Goal: Information Seeking & Learning: Learn about a topic

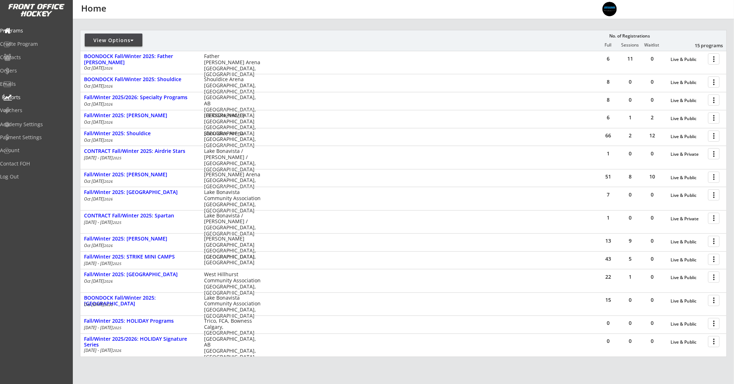
scroll to position [78, 0]
click at [25, 100] on div "Reports" at bounding box center [34, 97] width 65 height 5
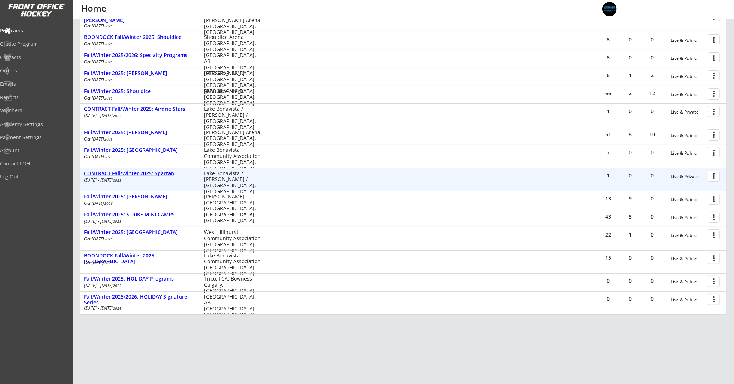
scroll to position [123, 0]
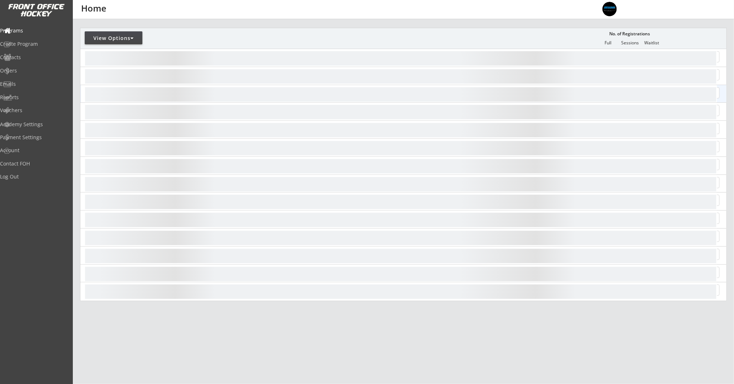
scroll to position [80, 0]
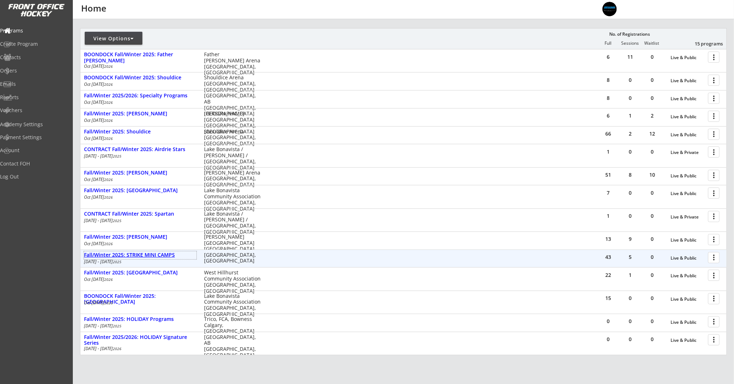
click at [153, 255] on div "Fall/Winter 2025: STRIKE MINI CAMPS" at bounding box center [140, 255] width 112 height 6
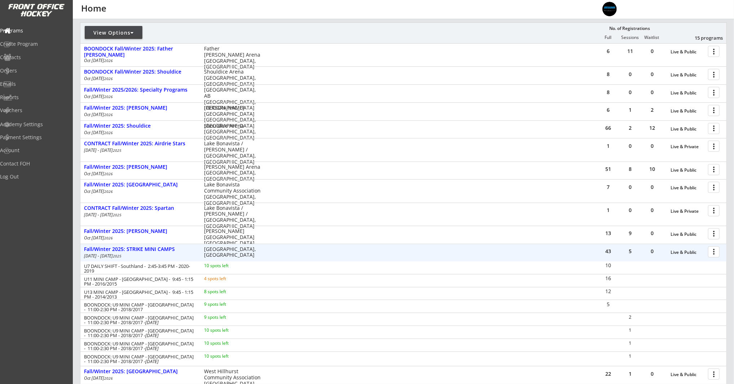
scroll to position [86, 0]
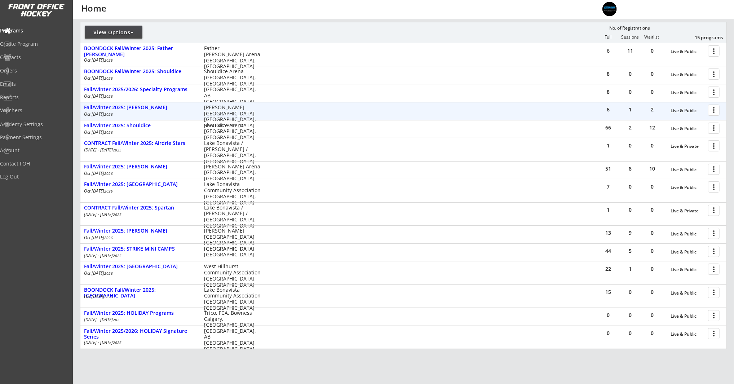
scroll to position [134, 0]
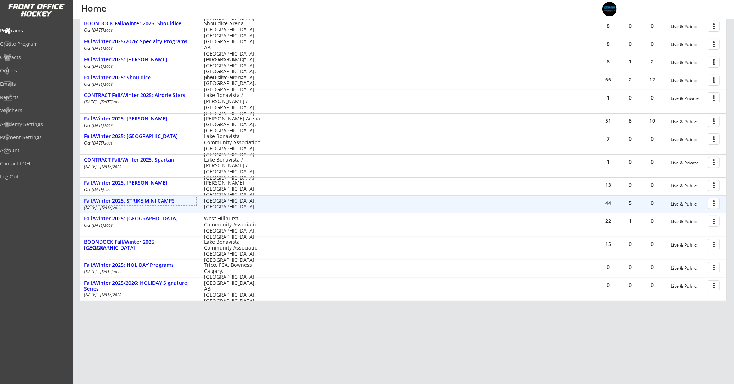
drag, startPoint x: 138, startPoint y: 199, endPoint x: 132, endPoint y: 198, distance: 6.1
click at [136, 199] on div "Fall/Winter 2025: STRIKE MINI CAMPS" at bounding box center [140, 201] width 112 height 6
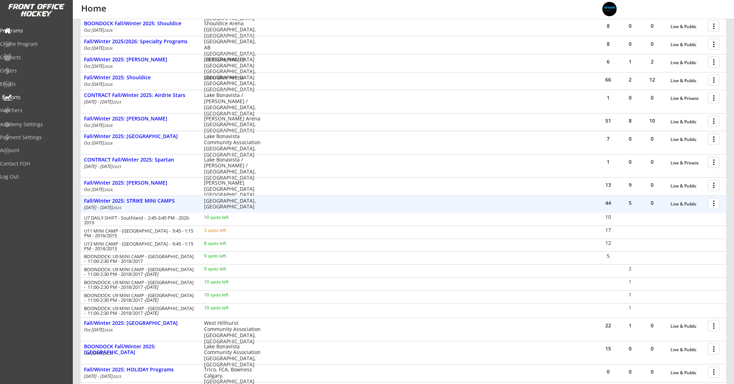
click at [29, 97] on div "Reports" at bounding box center [34, 97] width 65 height 5
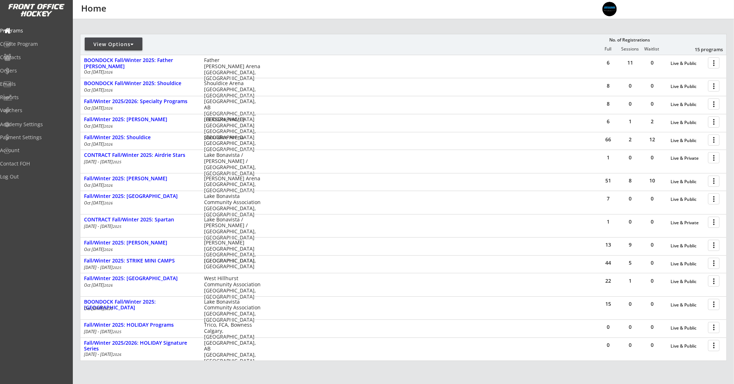
scroll to position [134, 0]
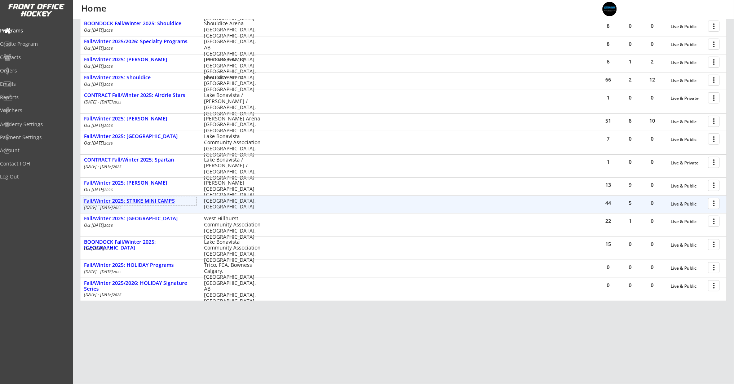
click at [121, 198] on div "Fall/Winter 2025: STRIKE MINI CAMPS" at bounding box center [140, 201] width 112 height 6
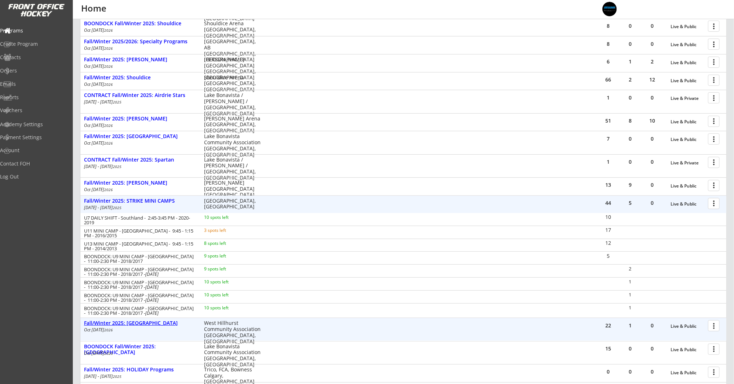
click at [138, 322] on div "Fall/Winter 2025: West Hillhurst" at bounding box center [140, 323] width 112 height 6
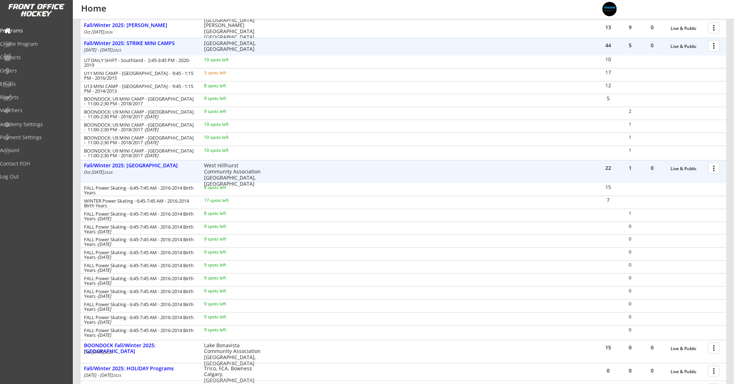
scroll to position [395, 0]
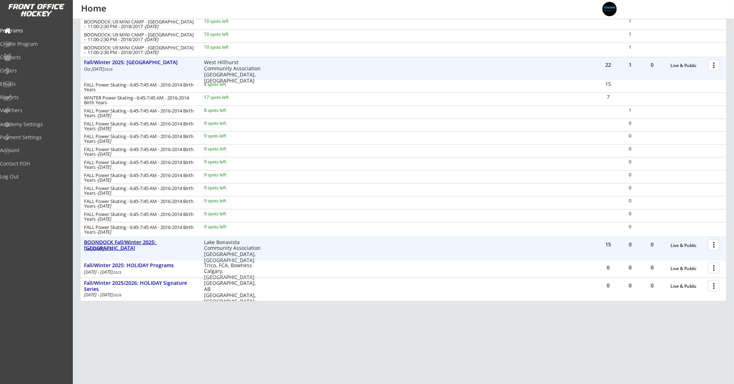
click at [172, 240] on div "BOONDOCK Fall/Winter 2025: Lake Bonavista" at bounding box center [140, 245] width 112 height 12
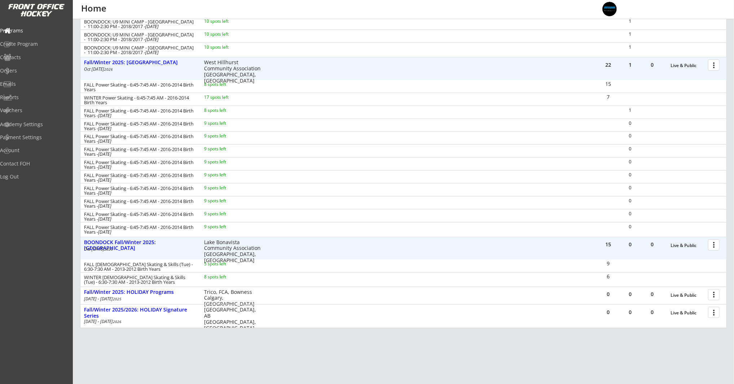
scroll to position [422, 0]
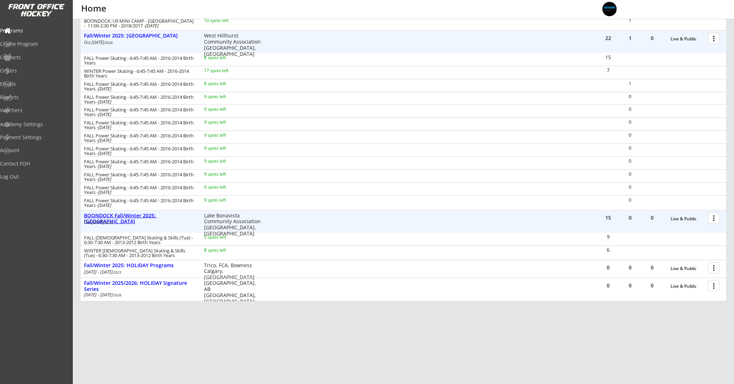
click at [136, 212] on div "BOONDOCK Fall/Winter 2025: Lake Bonavista" at bounding box center [140, 216] width 112 height 8
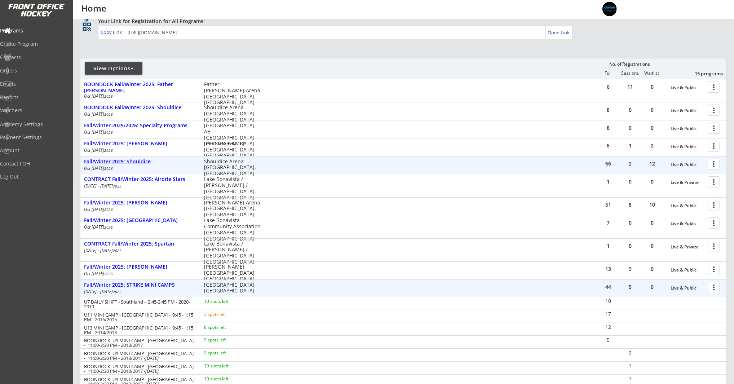
scroll to position [0, 0]
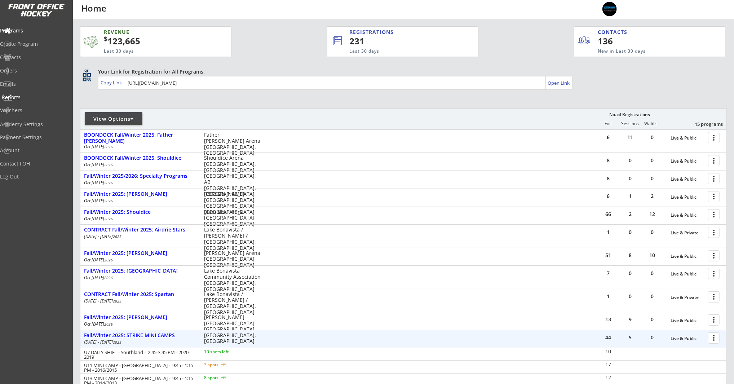
click at [30, 95] on div "Reports" at bounding box center [34, 97] width 65 height 5
